Goal: Information Seeking & Learning: Learn about a topic

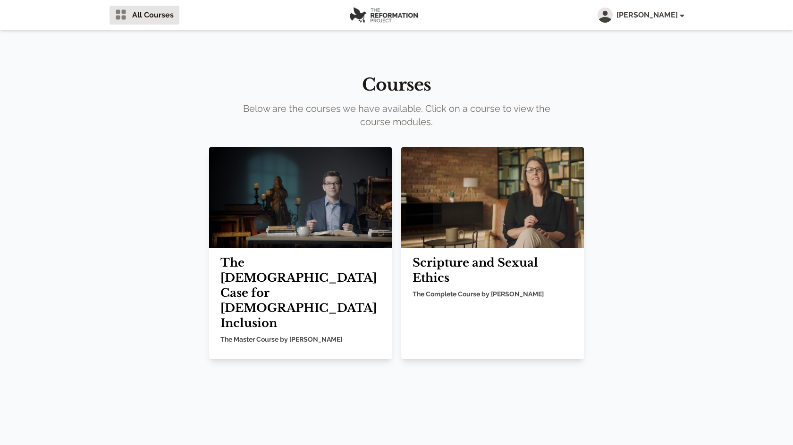
click at [514, 225] on img at bounding box center [492, 197] width 183 height 101
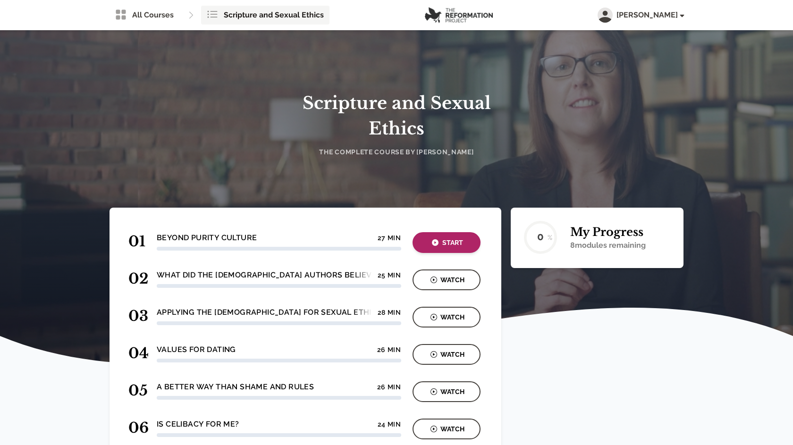
click at [432, 244] on icon "button" at bounding box center [435, 242] width 7 height 7
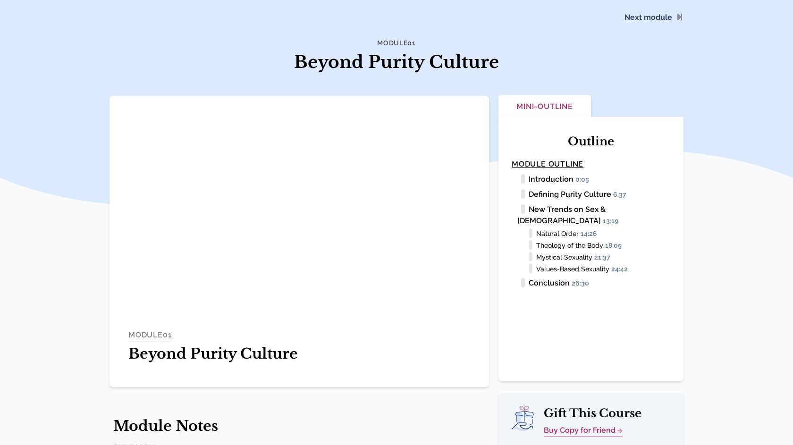
scroll to position [39, 0]
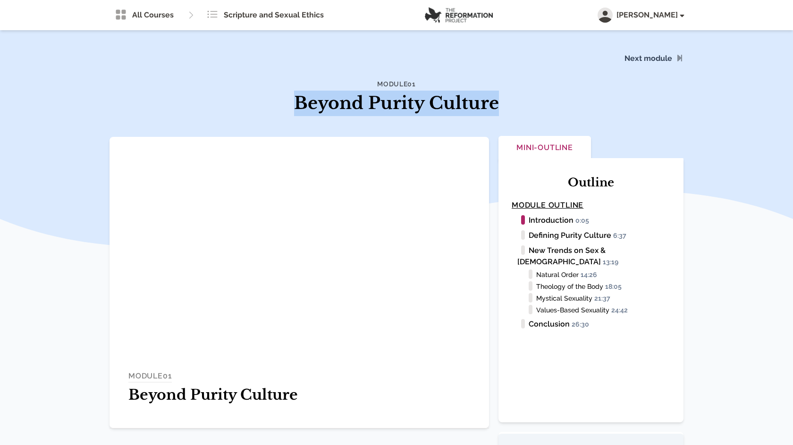
drag, startPoint x: 520, startPoint y: 88, endPoint x: 520, endPoint y: 108, distance: 19.8
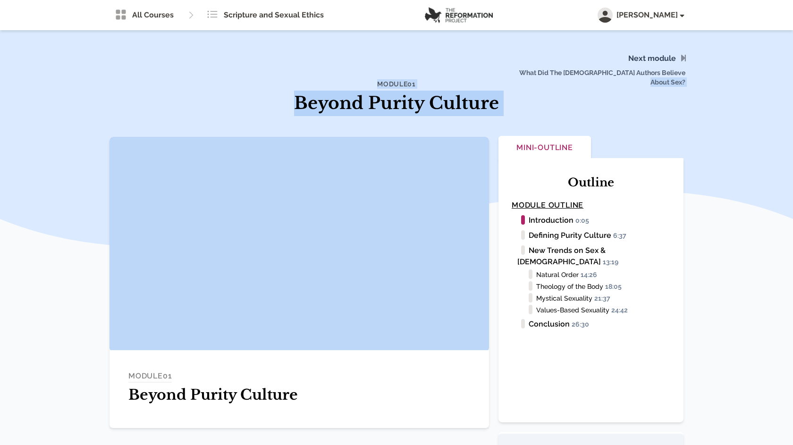
drag, startPoint x: 520, startPoint y: 108, endPoint x: 515, endPoint y: 72, distance: 35.8
click at [515, 72] on span "What Did The Biblical Authors Believe About Sex?" at bounding box center [600, 70] width 181 height 64
click at [515, 72] on span "What Did The [DEMOGRAPHIC_DATA] Authors Believe About Sex?" at bounding box center [600, 70] width 181 height 64
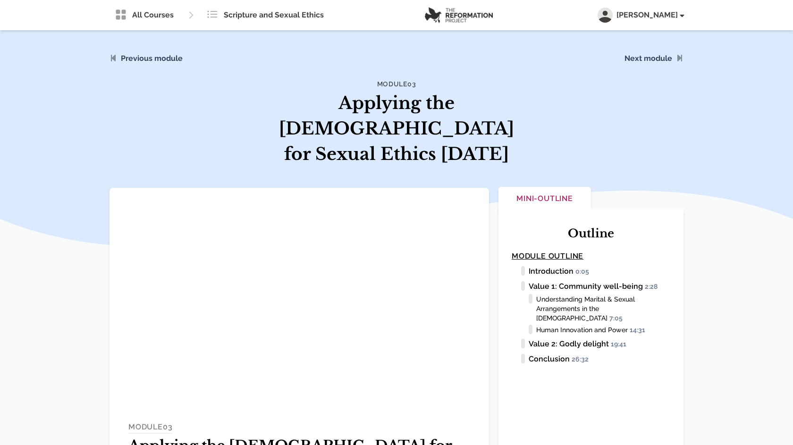
click at [664, 58] on span "Values for Dating" at bounding box center [600, 65] width 181 height 55
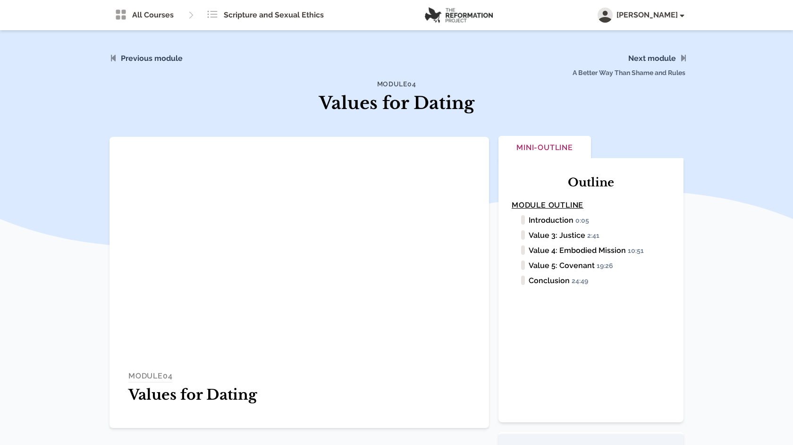
click at [661, 63] on span "A Better Way Than Shame and Rules" at bounding box center [600, 65] width 181 height 55
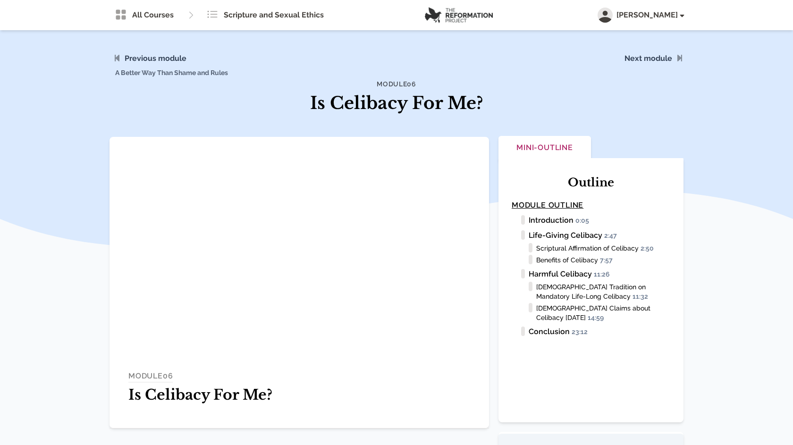
click at [170, 59] on span "A Better Way Than Shame and Rules" at bounding box center [200, 65] width 181 height 55
